Goal: Complete application form

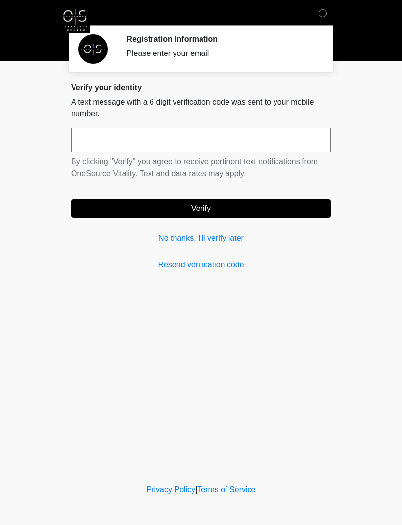
click at [287, 140] on input "text" at bounding box center [201, 139] width 260 height 25
type input "******"
click at [262, 217] on button "Verify" at bounding box center [201, 208] width 260 height 19
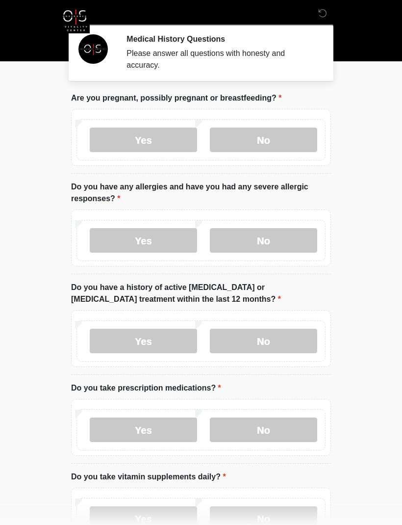
click at [170, 147] on label "Yes" at bounding box center [143, 139] width 107 height 25
click at [276, 252] on label "No" at bounding box center [263, 240] width 107 height 25
click at [268, 349] on label "No" at bounding box center [263, 341] width 107 height 25
click at [268, 435] on label "No" at bounding box center [263, 429] width 107 height 25
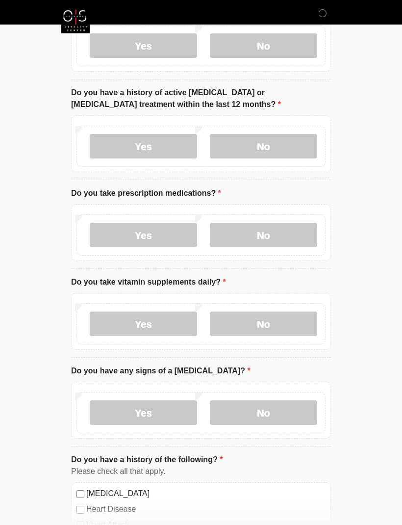
scroll to position [195, 0]
click at [283, 331] on label "No" at bounding box center [263, 323] width 107 height 25
click at [283, 413] on label "No" at bounding box center [263, 412] width 107 height 25
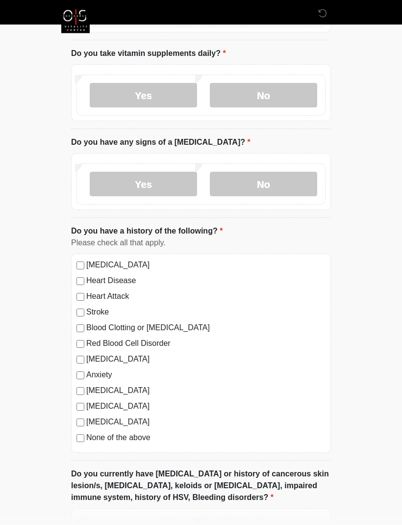
scroll to position [423, 0]
click at [139, 441] on label "None of the above" at bounding box center [205, 437] width 239 height 12
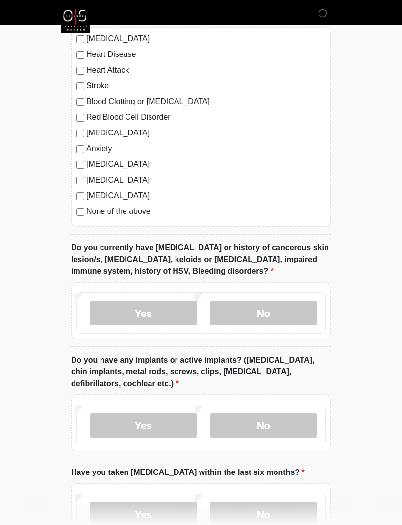
scroll to position [663, 0]
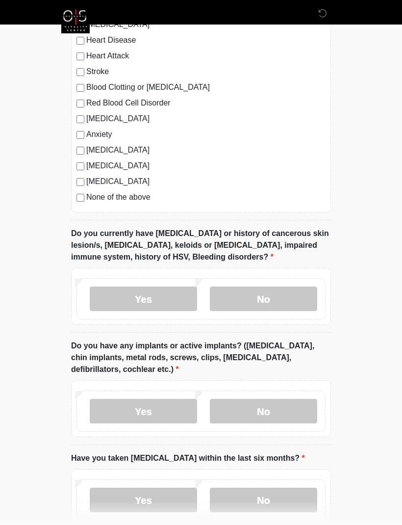
click at [292, 301] on label "No" at bounding box center [263, 298] width 107 height 25
click at [272, 416] on label "No" at bounding box center [263, 411] width 107 height 25
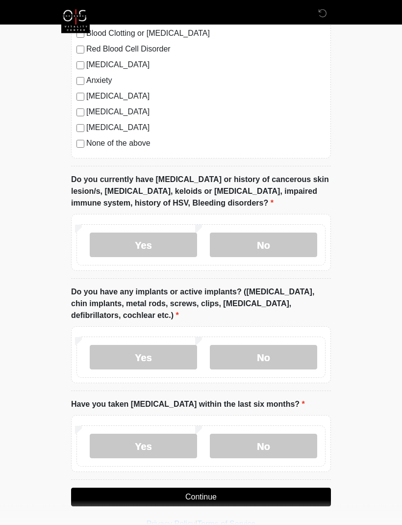
click at [279, 451] on label "No" at bounding box center [263, 446] width 107 height 25
click at [272, 501] on button "Continue" at bounding box center [201, 497] width 260 height 19
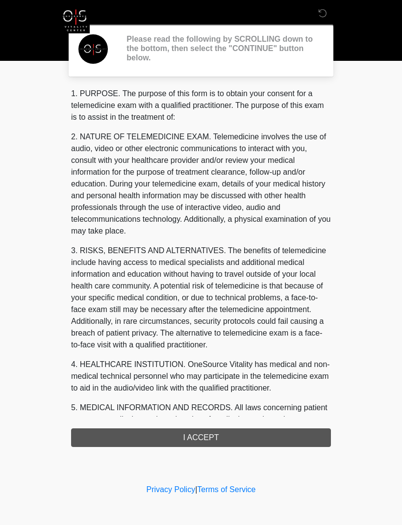
scroll to position [0, 0]
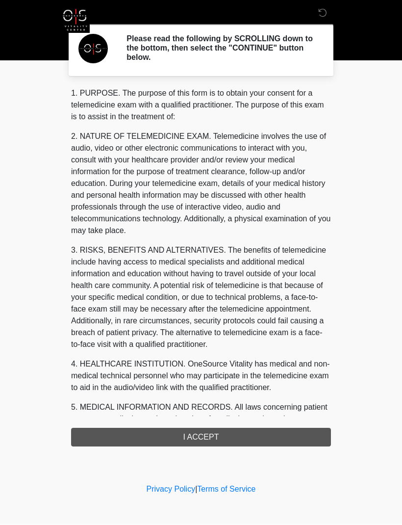
click at [257, 440] on div "1. PURPOSE. The purpose of this form is to obtain your consent for a telemedici…" at bounding box center [201, 267] width 260 height 359
click at [197, 432] on div "1. PURPOSE. The purpose of this form is to obtain your consent for a telemedici…" at bounding box center [201, 267] width 260 height 359
click at [228, 445] on div "1. PURPOSE. The purpose of this form is to obtain your consent for a telemedici…" at bounding box center [201, 267] width 260 height 359
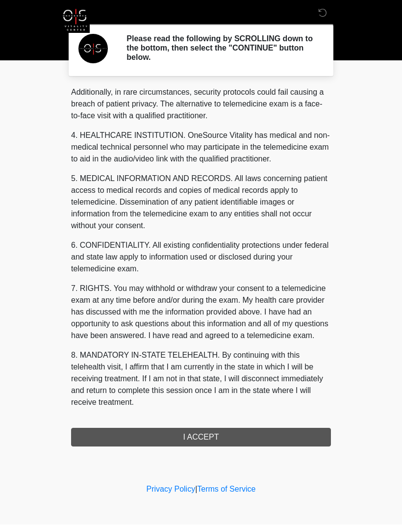
scroll to position [264, 0]
click at [217, 440] on button "I ACCEPT" at bounding box center [201, 437] width 260 height 19
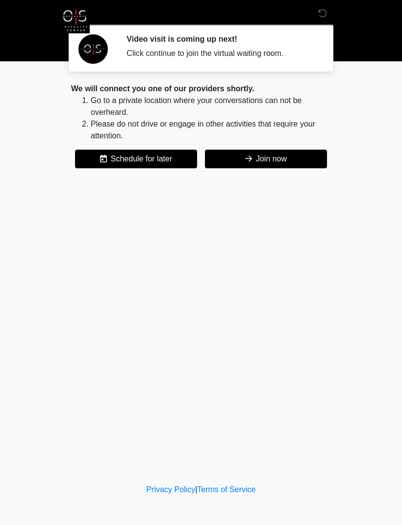
click at [285, 167] on button "Join now" at bounding box center [266, 159] width 122 height 19
